Goal: Information Seeking & Learning: Understand process/instructions

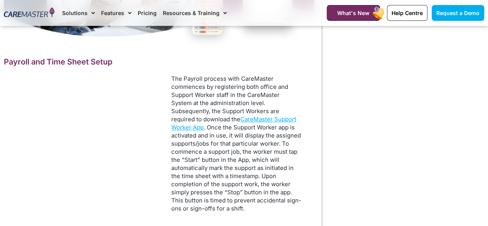
scroll to position [342, 0]
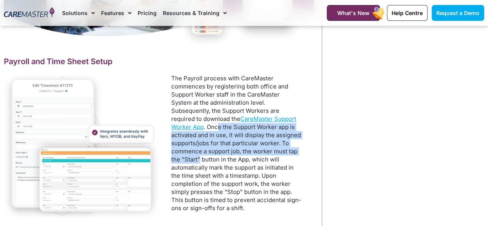
drag, startPoint x: 275, startPoint y: 118, endPoint x: 255, endPoint y: 152, distance: 38.6
click at [255, 152] on p "The Payroll process with CareMaster commences by registering both office and Su…" at bounding box center [236, 143] width 130 height 138
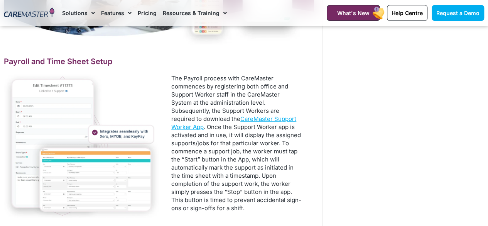
click at [239, 173] on p "The Payroll process with CareMaster commences by registering both office and Su…" at bounding box center [236, 143] width 130 height 138
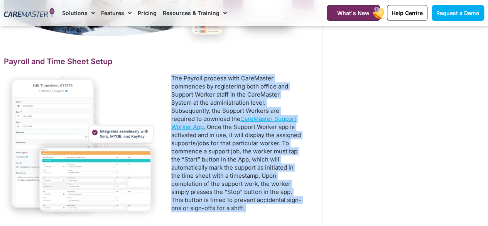
click at [239, 173] on p "The Payroll process with CareMaster commences by registering both office and Su…" at bounding box center [236, 143] width 130 height 138
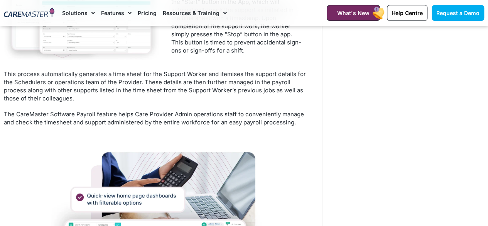
scroll to position [500, 0]
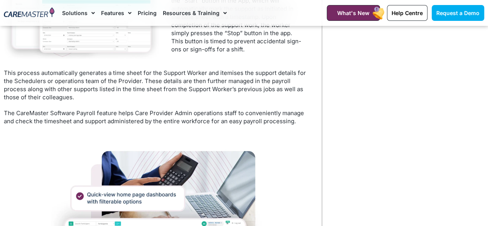
click at [149, 120] on p "The CareMaster Software Payroll feature helps Care Provider Admin operations st…" at bounding box center [159, 117] width 310 height 16
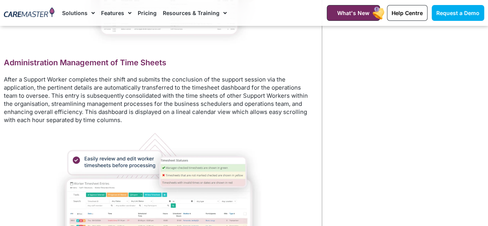
scroll to position [798, 0]
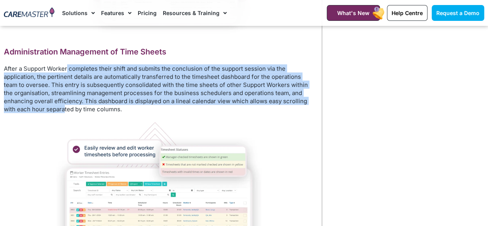
drag, startPoint x: 66, startPoint y: 64, endPoint x: 64, endPoint y: 106, distance: 41.8
click at [64, 106] on p "After a Support Worker completes their shift and submits the conclusion of the …" at bounding box center [159, 88] width 310 height 49
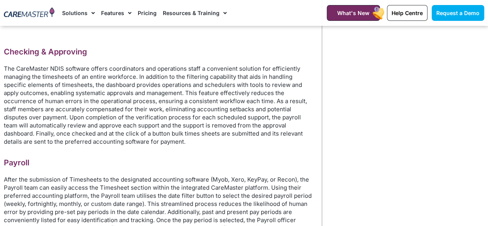
scroll to position [1393, 0]
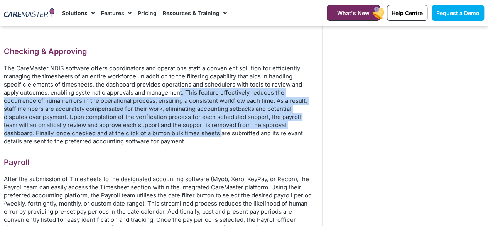
drag, startPoint x: 164, startPoint y: 109, endPoint x: 153, endPoint y: 149, distance: 42.1
click at [153, 145] on p "The CareMaster NDIS software offers coordinators and operations staff a conveni…" at bounding box center [159, 104] width 310 height 81
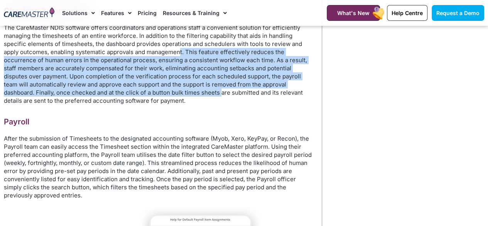
scroll to position [1435, 0]
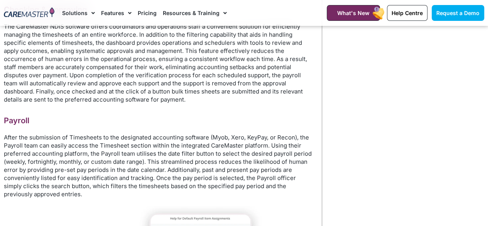
click at [156, 156] on p "After the submission of Timesheets to the designated accounting software (Myob,…" at bounding box center [159, 165] width 310 height 65
click at [156, 165] on p "After the submission of Timesheets to the designated accounting software (Myob,…" at bounding box center [159, 165] width 310 height 65
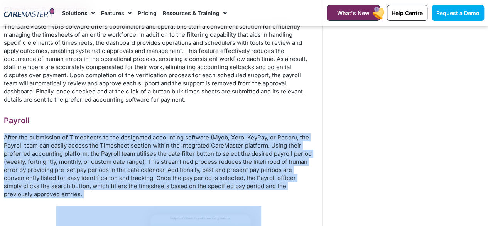
click at [156, 165] on p "After the submission of Timesheets to the designated accounting software (Myob,…" at bounding box center [159, 165] width 310 height 65
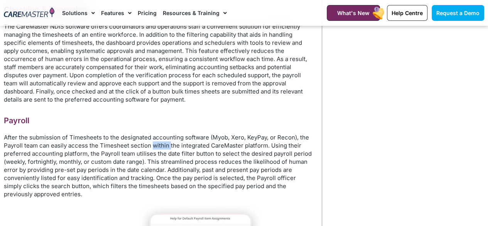
click at [156, 165] on p "After the submission of Timesheets to the designated accounting software (Myob,…" at bounding box center [159, 165] width 310 height 65
click at [137, 169] on p "After the submission of Timesheets to the designated accounting software (Myob,…" at bounding box center [159, 165] width 310 height 65
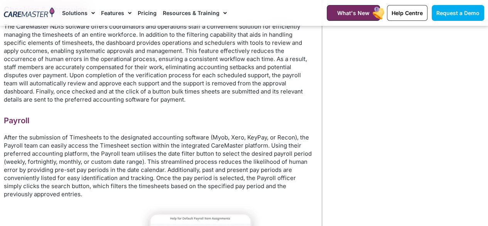
click at [137, 179] on p "After the submission of Timesheets to the designated accounting software (Myob,…" at bounding box center [159, 165] width 310 height 65
click at [126, 169] on p "After the submission of Timesheets to the designated accounting software (Myob,…" at bounding box center [159, 165] width 310 height 65
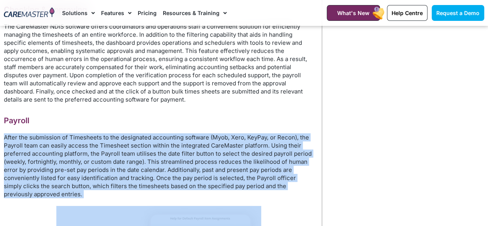
click at [126, 169] on p "After the submission of Timesheets to the designated accounting software (Myob,…" at bounding box center [159, 165] width 310 height 65
click at [126, 171] on p "After the submission of Timesheets to the designated accounting software (Myob,…" at bounding box center [159, 165] width 310 height 65
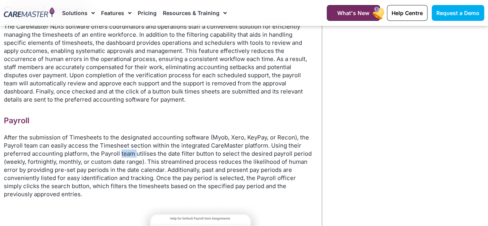
click at [126, 171] on p "After the submission of Timesheets to the designated accounting software (Myob,…" at bounding box center [159, 165] width 310 height 65
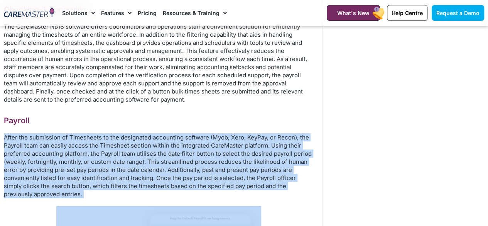
click at [126, 171] on p "After the submission of Timesheets to the designated accounting software (Myob,…" at bounding box center [159, 165] width 310 height 65
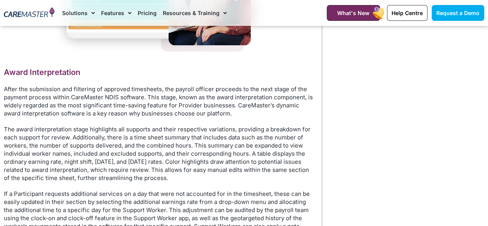
scroll to position [1775, 0]
click at [123, 112] on p "After the submission and filtering of approved timesheets, the payroll officer …" at bounding box center [159, 101] width 310 height 32
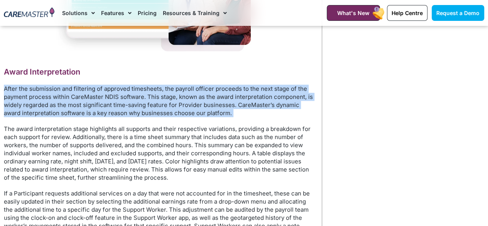
click at [123, 112] on p "After the submission and filtering of approved timesheets, the payroll officer …" at bounding box center [159, 101] width 310 height 32
